Goal: Information Seeking & Learning: Learn about a topic

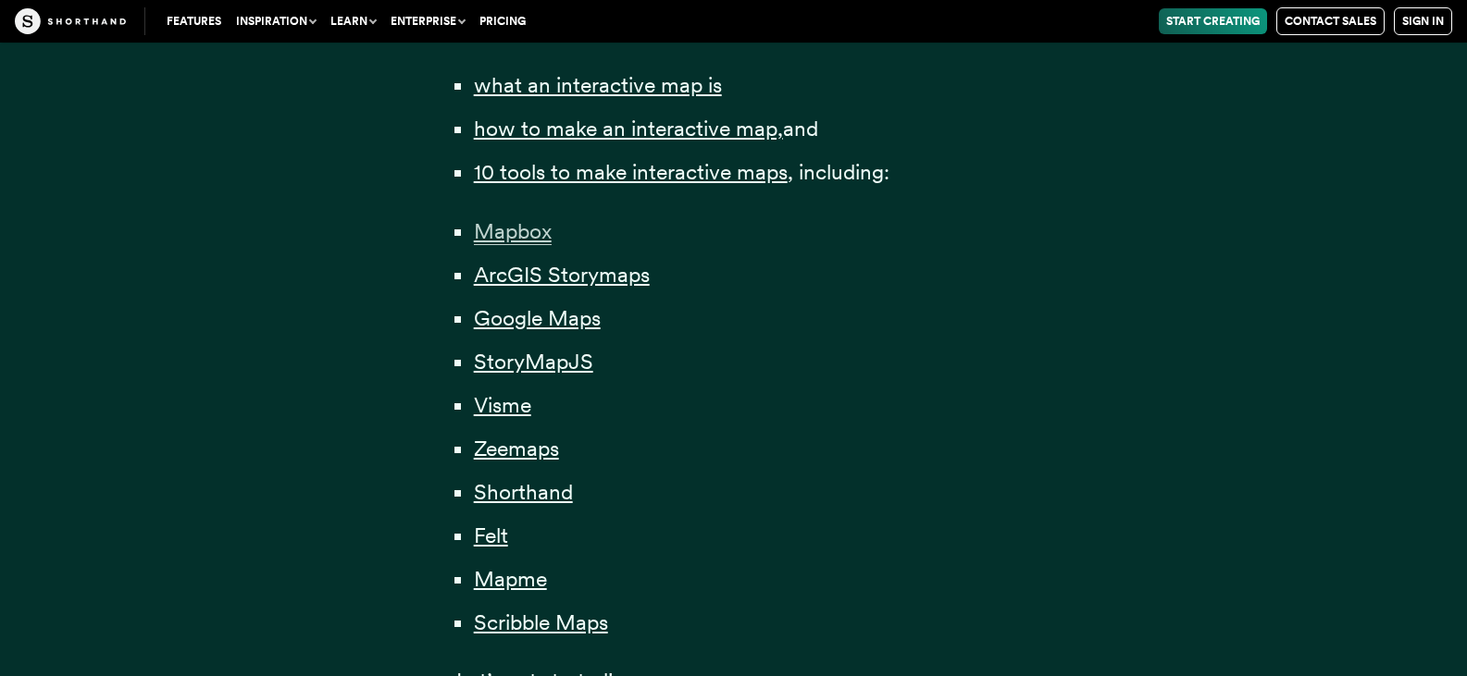
scroll to position [1388, 0]
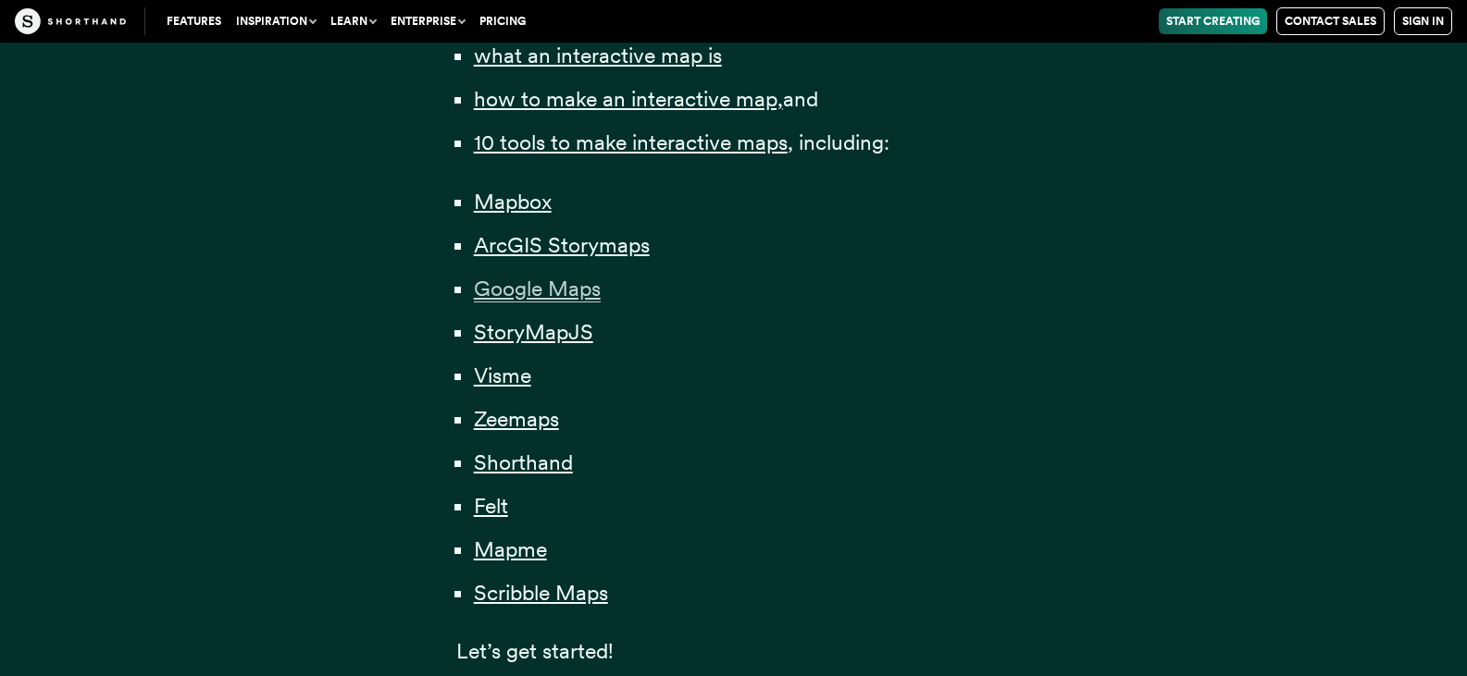
click at [558, 292] on span "Google Maps" at bounding box center [537, 289] width 127 height 27
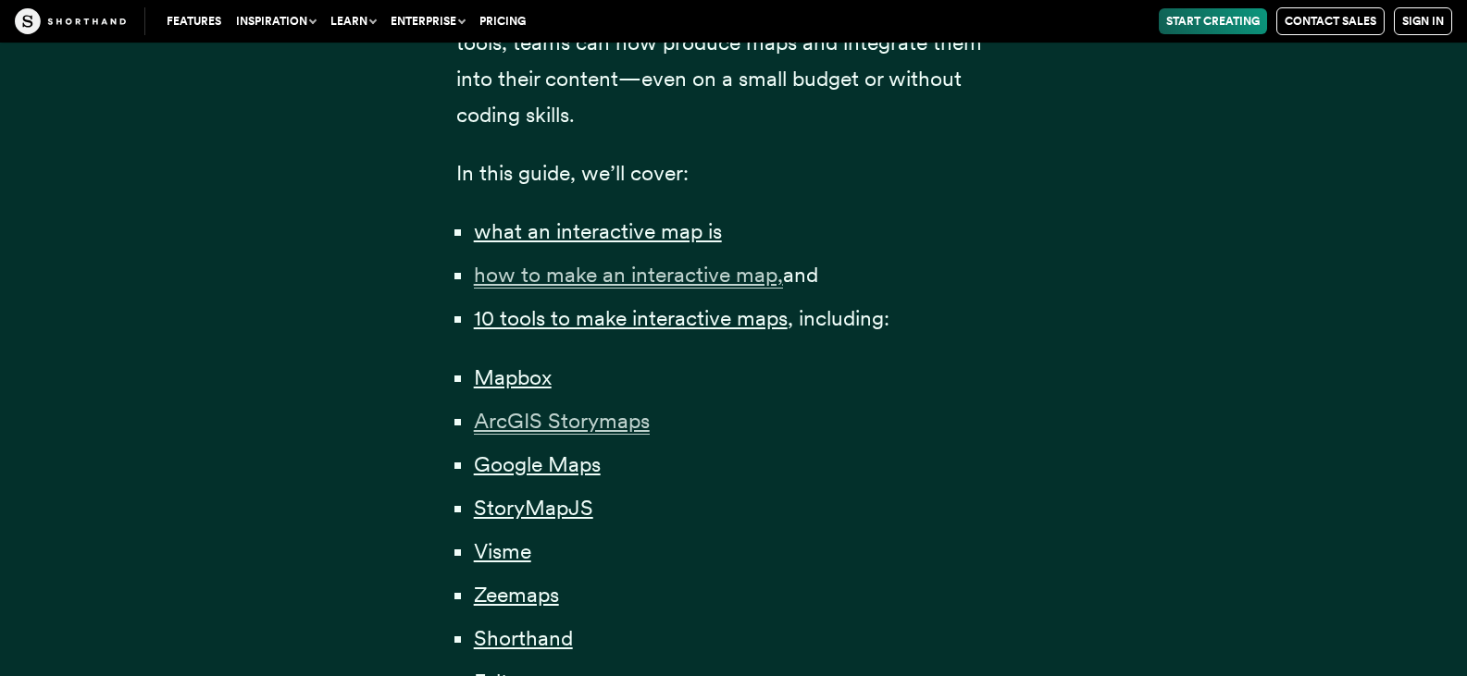
scroll to position [1203, 0]
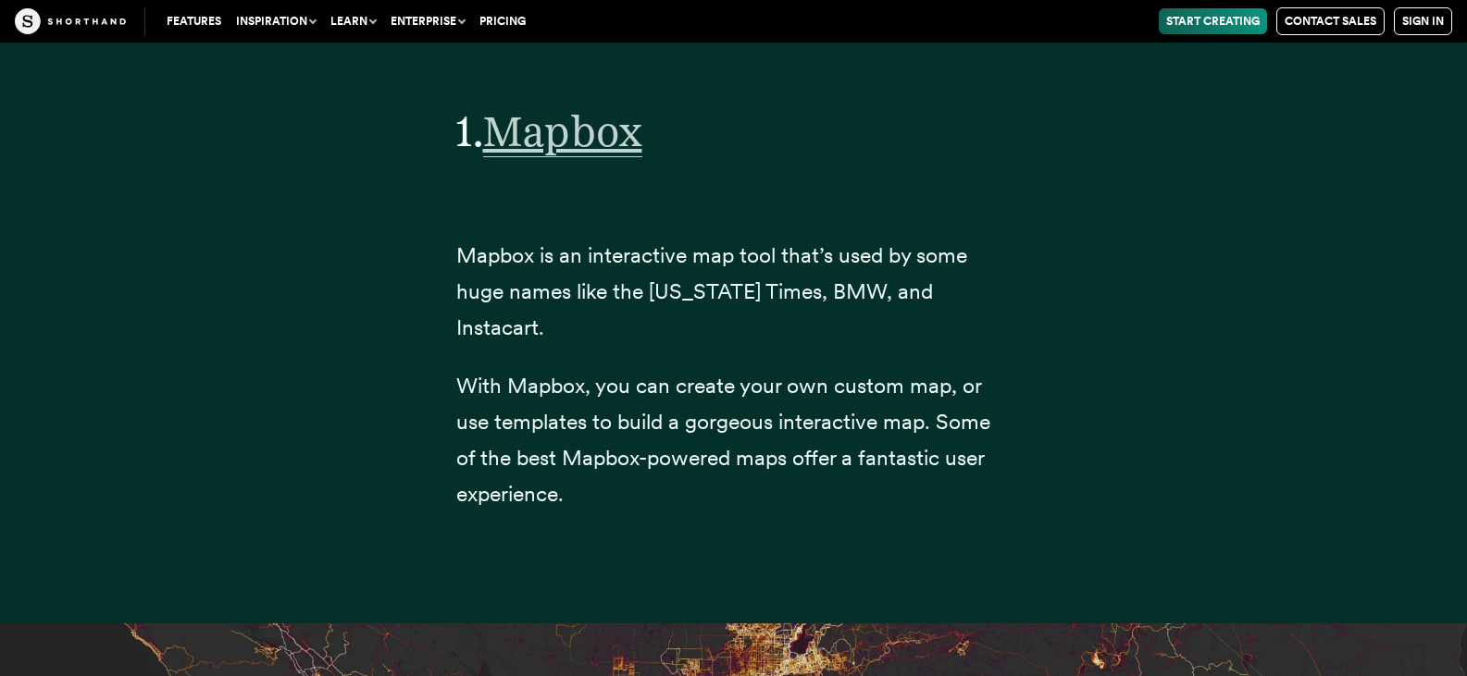
click at [590, 132] on span "Mapbox" at bounding box center [562, 131] width 159 height 52
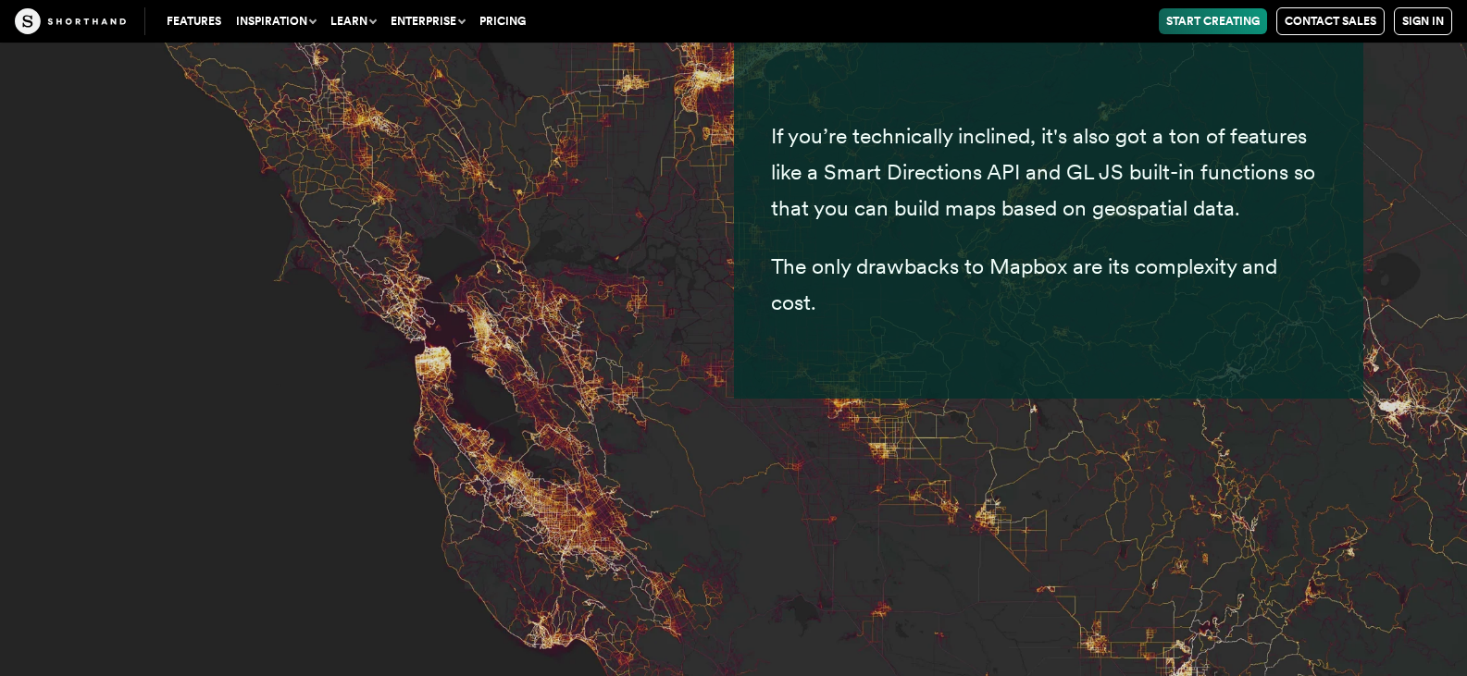
scroll to position [8426, 0]
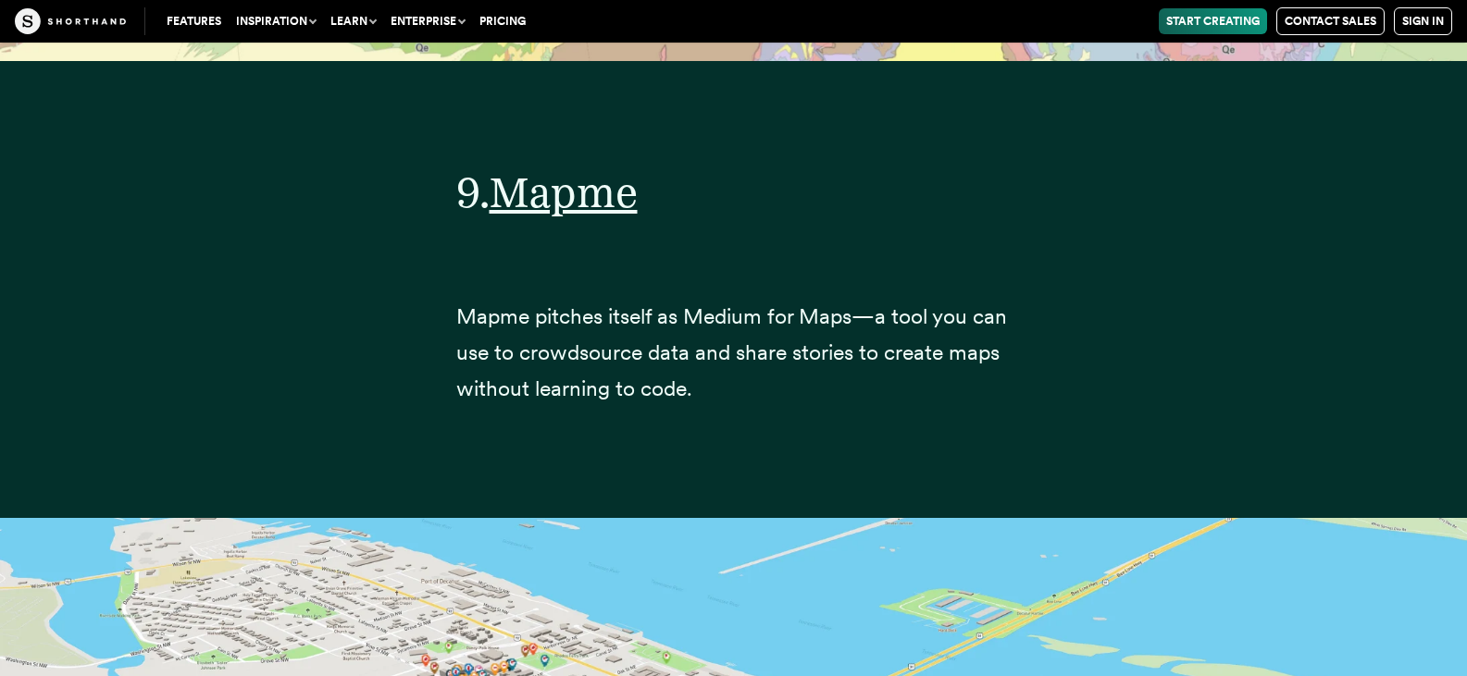
scroll to position [36839, 0]
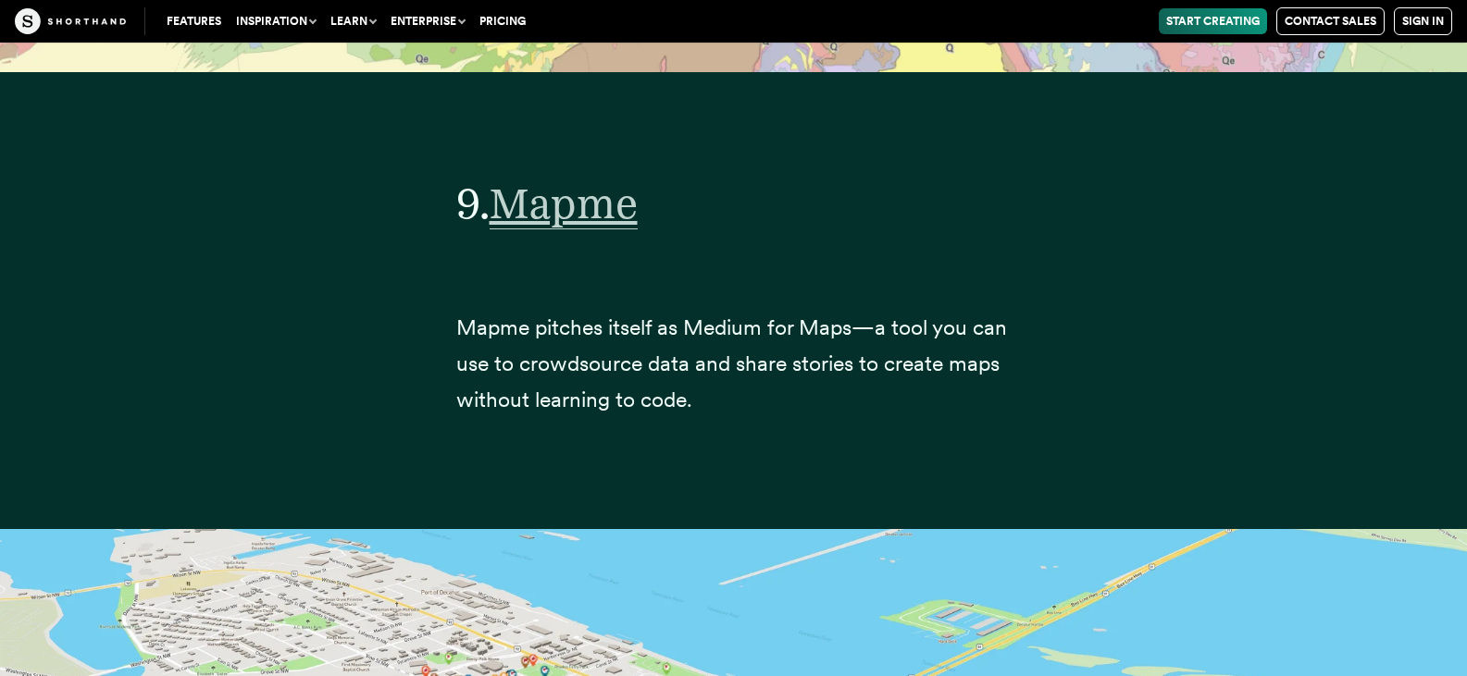
click at [584, 178] on span "Mapme" at bounding box center [564, 204] width 148 height 52
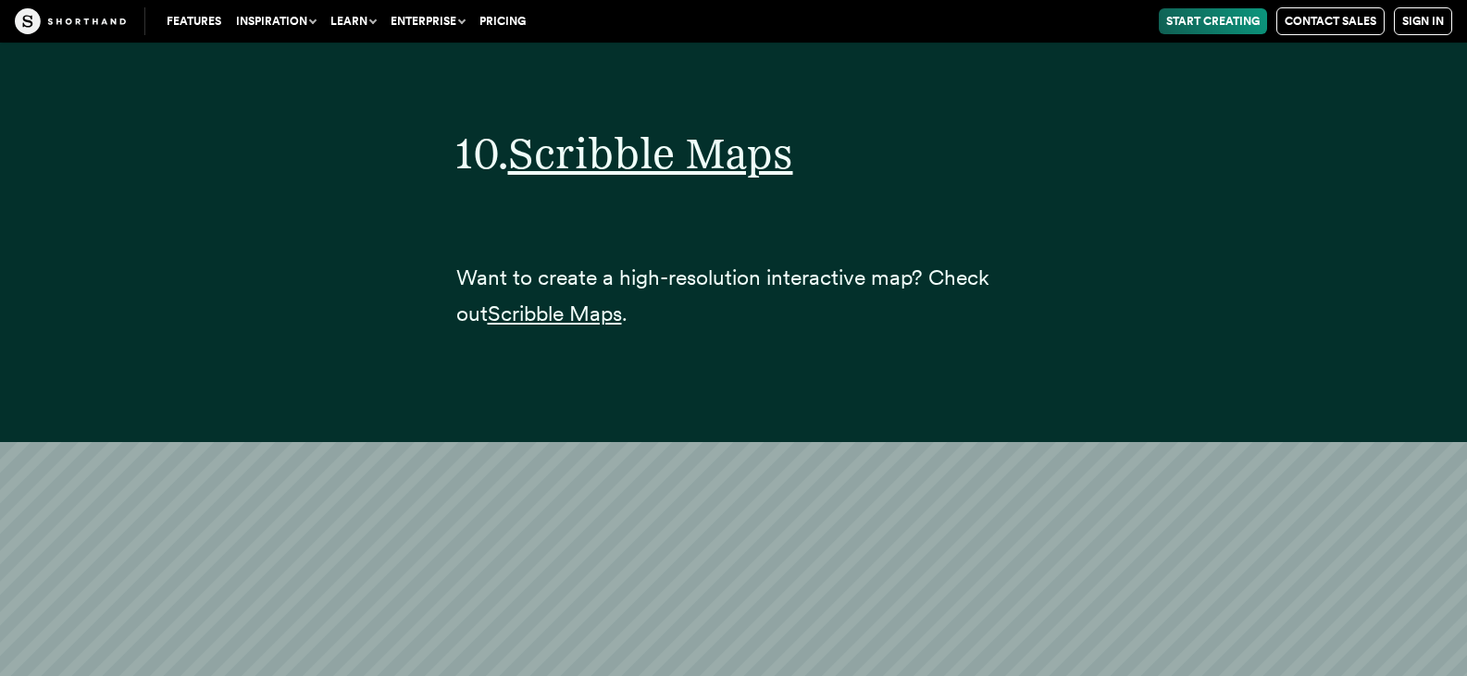
scroll to position [40323, 0]
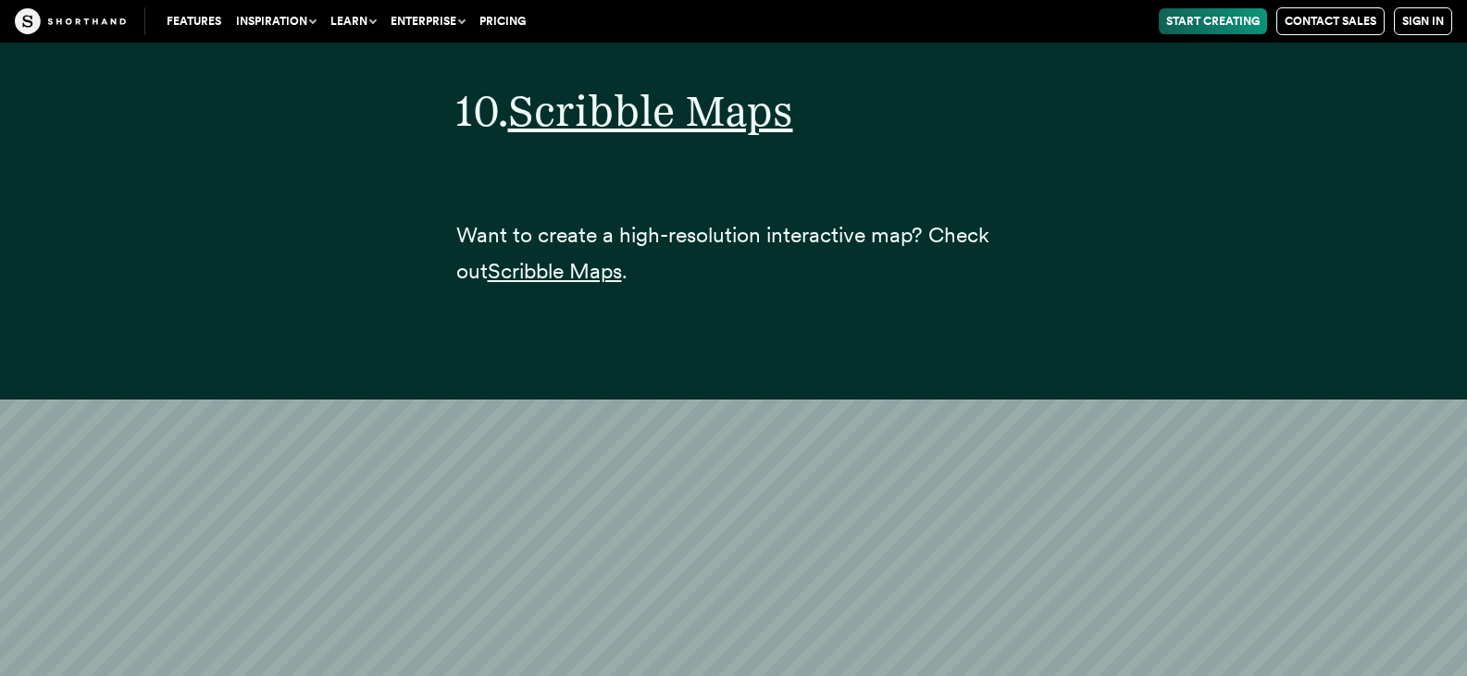
click at [661, 39] on div "Features Use Cases Case Studies Templates Example Stories The Craft magazine Th…" at bounding box center [733, 21] width 1467 height 43
click at [660, 85] on span "Scribble Maps" at bounding box center [650, 111] width 285 height 52
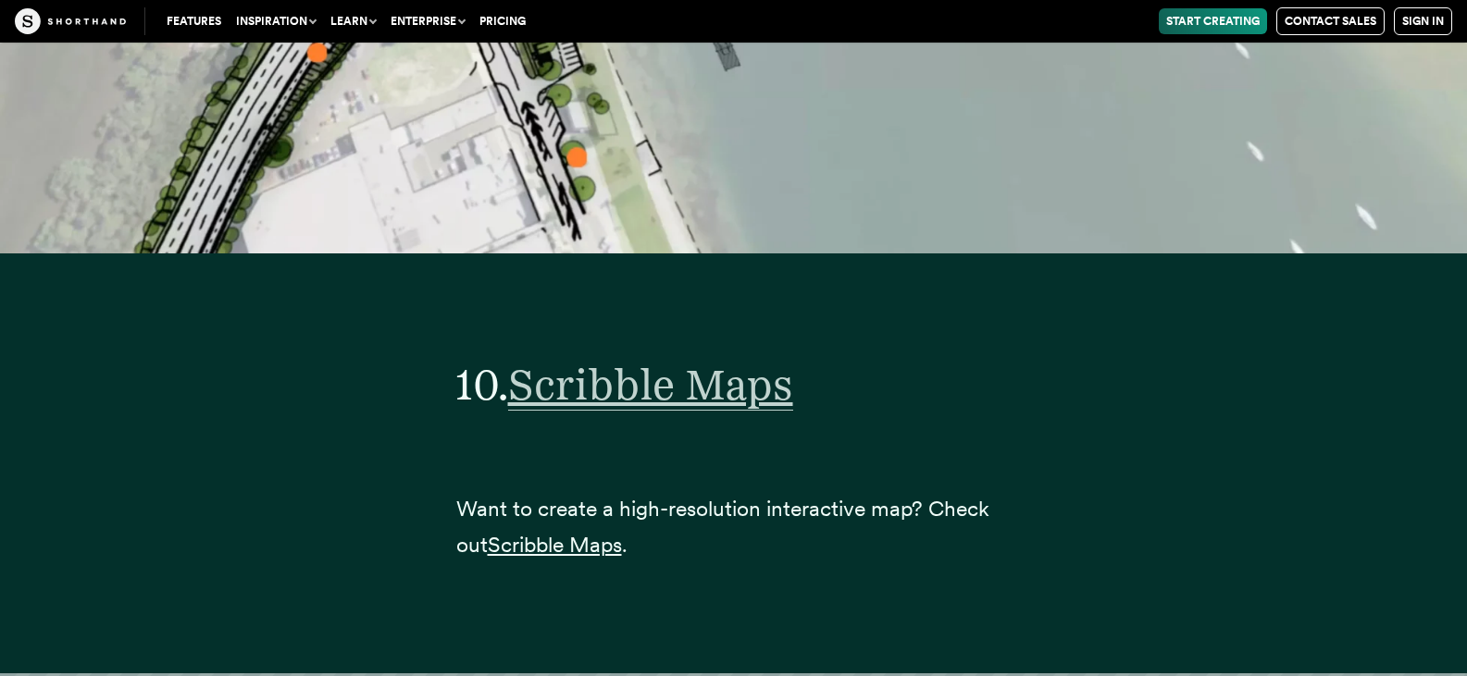
scroll to position [40045, 0]
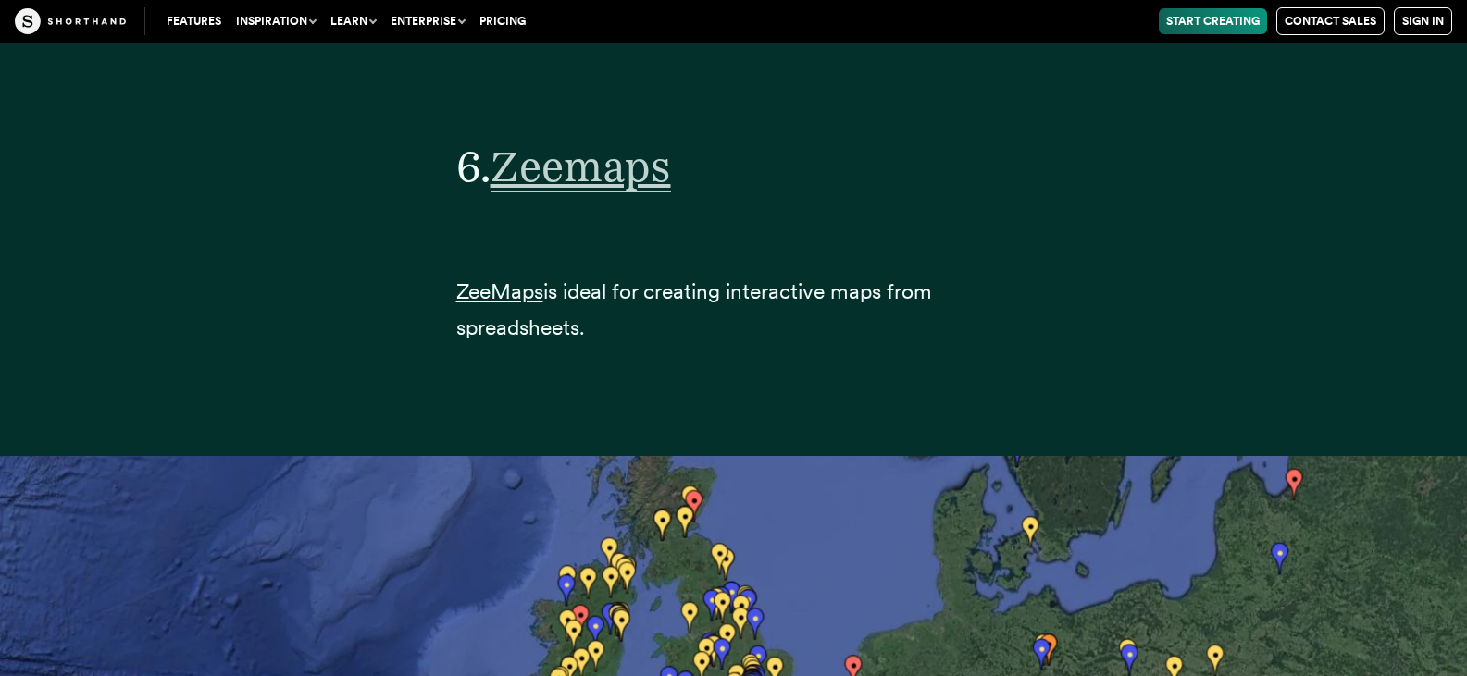
click at [583, 141] on span "Zeemaps" at bounding box center [580, 167] width 180 height 52
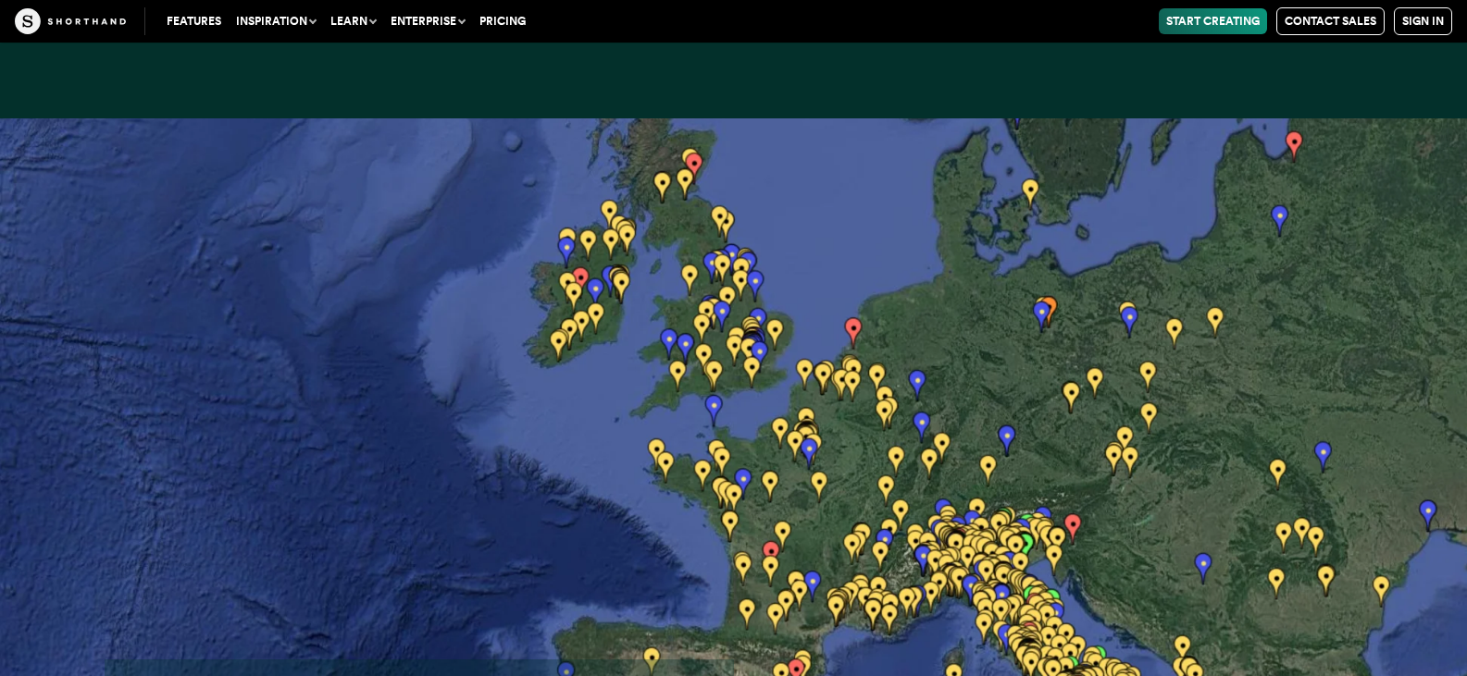
scroll to position [27170, 0]
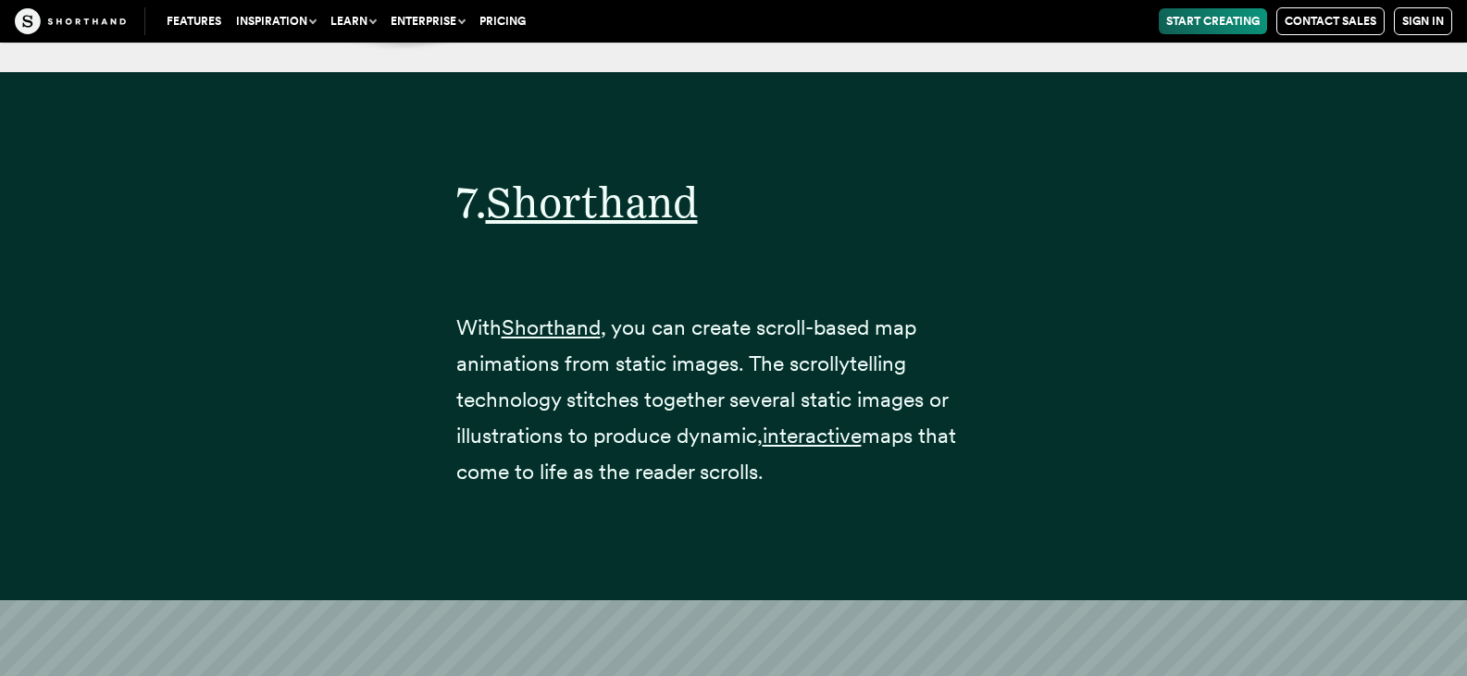
scroll to position [30153, 0]
click at [569, 315] on span "Shorthand" at bounding box center [551, 328] width 99 height 27
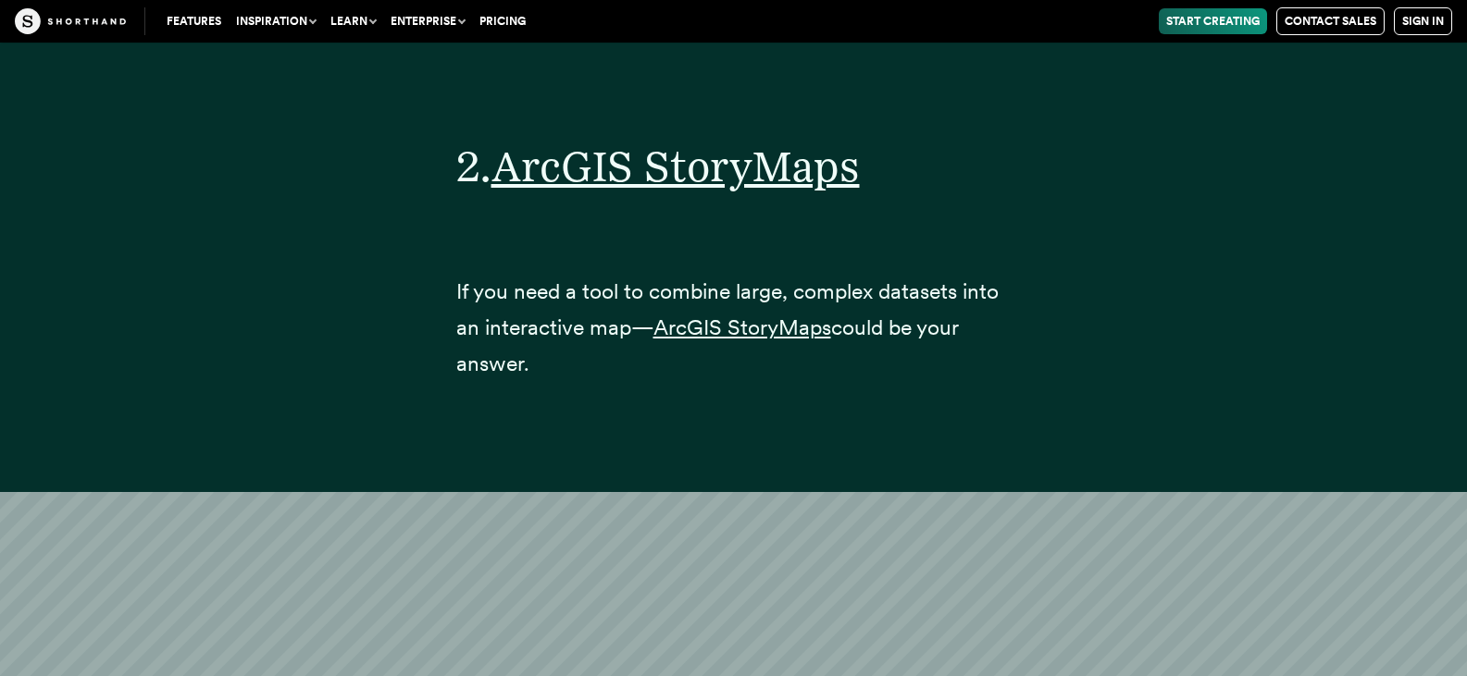
click at [524, 15] on link "Pricing" at bounding box center [502, 21] width 61 height 26
